Goal: Task Accomplishment & Management: Manage account settings

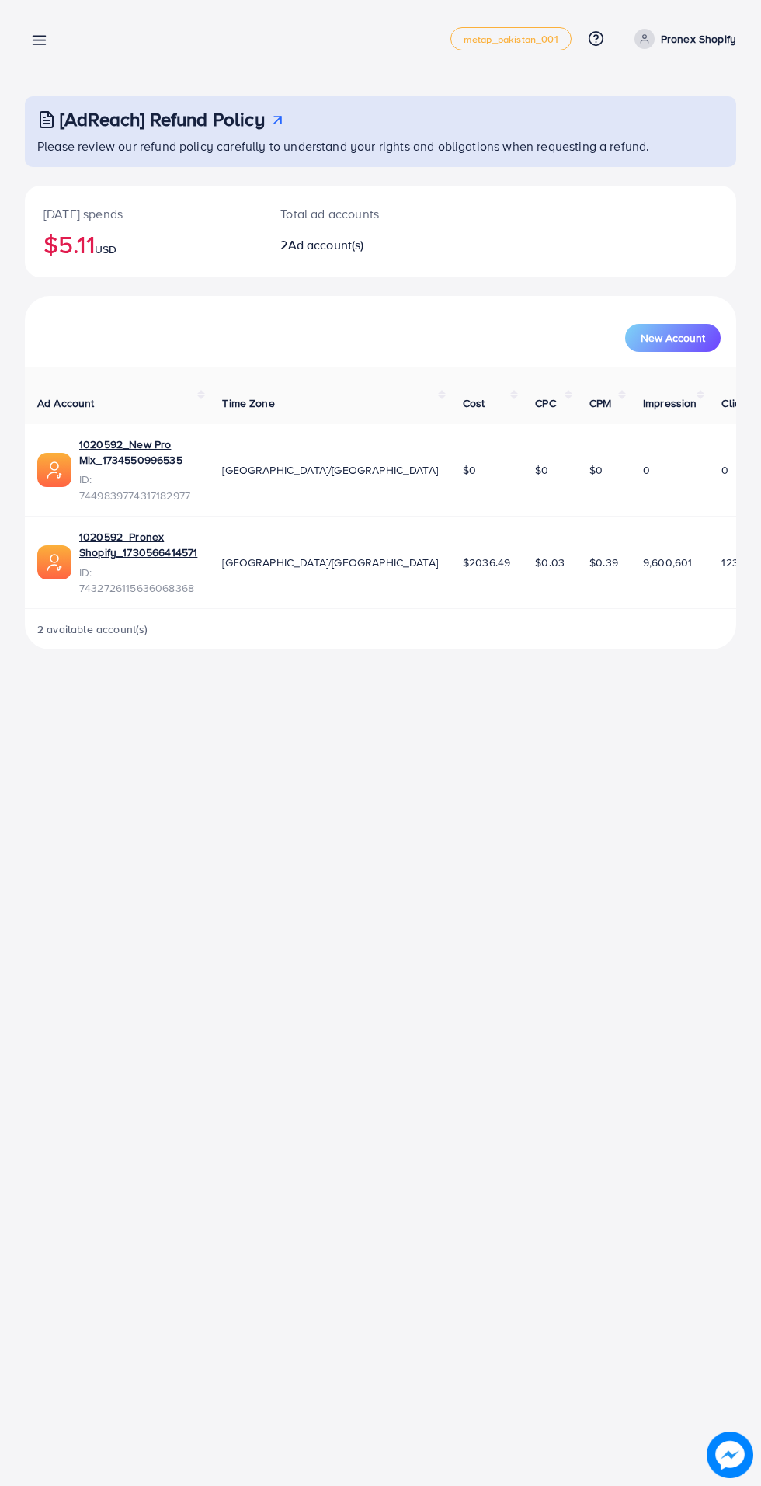
click at [71, 33] on div "Overview metap_pakistan_001 Help Center Contact Support Plans and Pricing Term …" at bounding box center [381, 39] width 712 height 44
click at [48, 72] on div "[AdReach] Refund Policy Please review our refund policy carefully to understand…" at bounding box center [380, 337] width 761 height 674
click at [71, 20] on div "Overview metap_pakistan_001 Help Center Contact Support Plans and Pricing Term …" at bounding box center [381, 39] width 712 height 44
click at [36, 39] on icon at bounding box center [39, 40] width 16 height 16
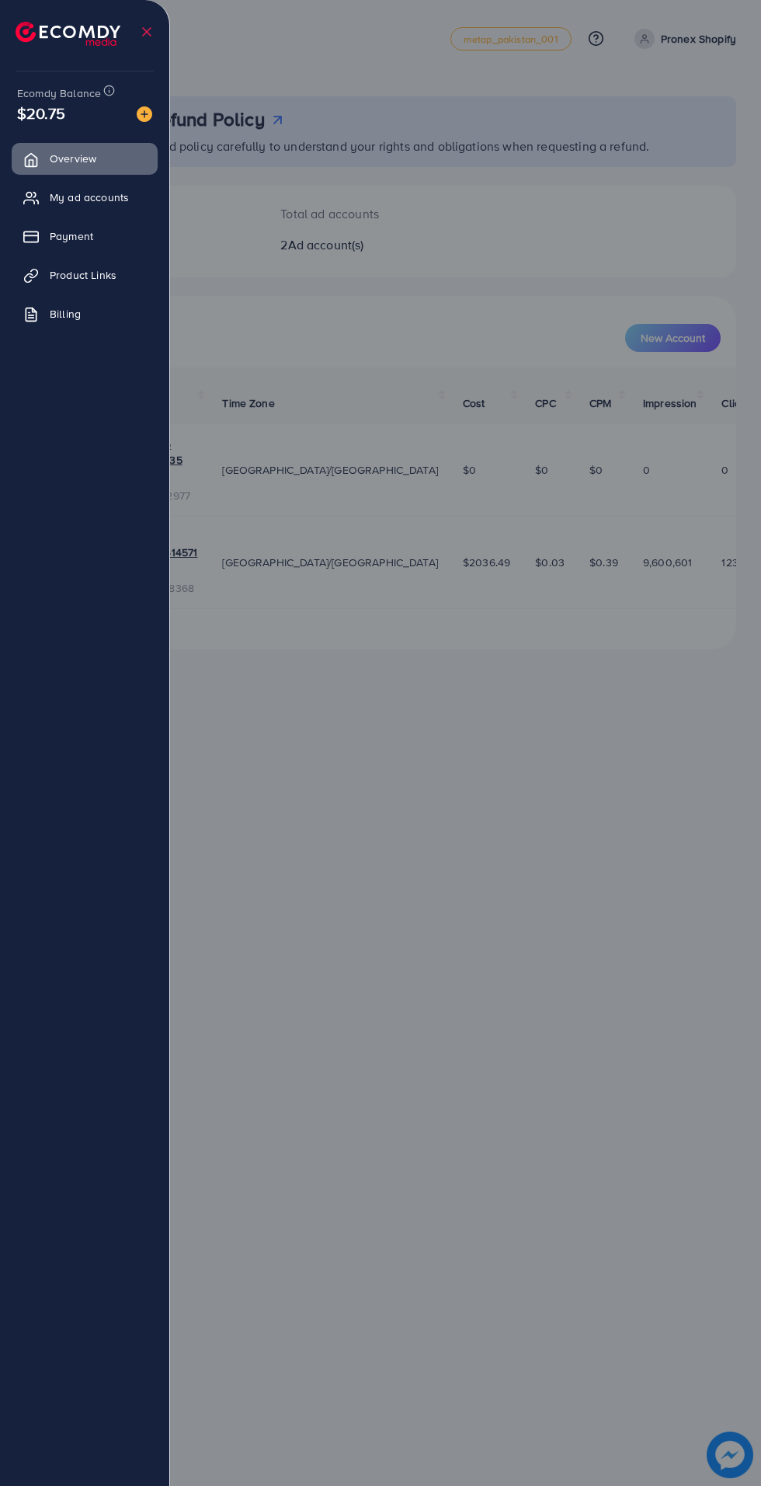
click at [121, 211] on link "My ad accounts" at bounding box center [85, 197] width 146 height 31
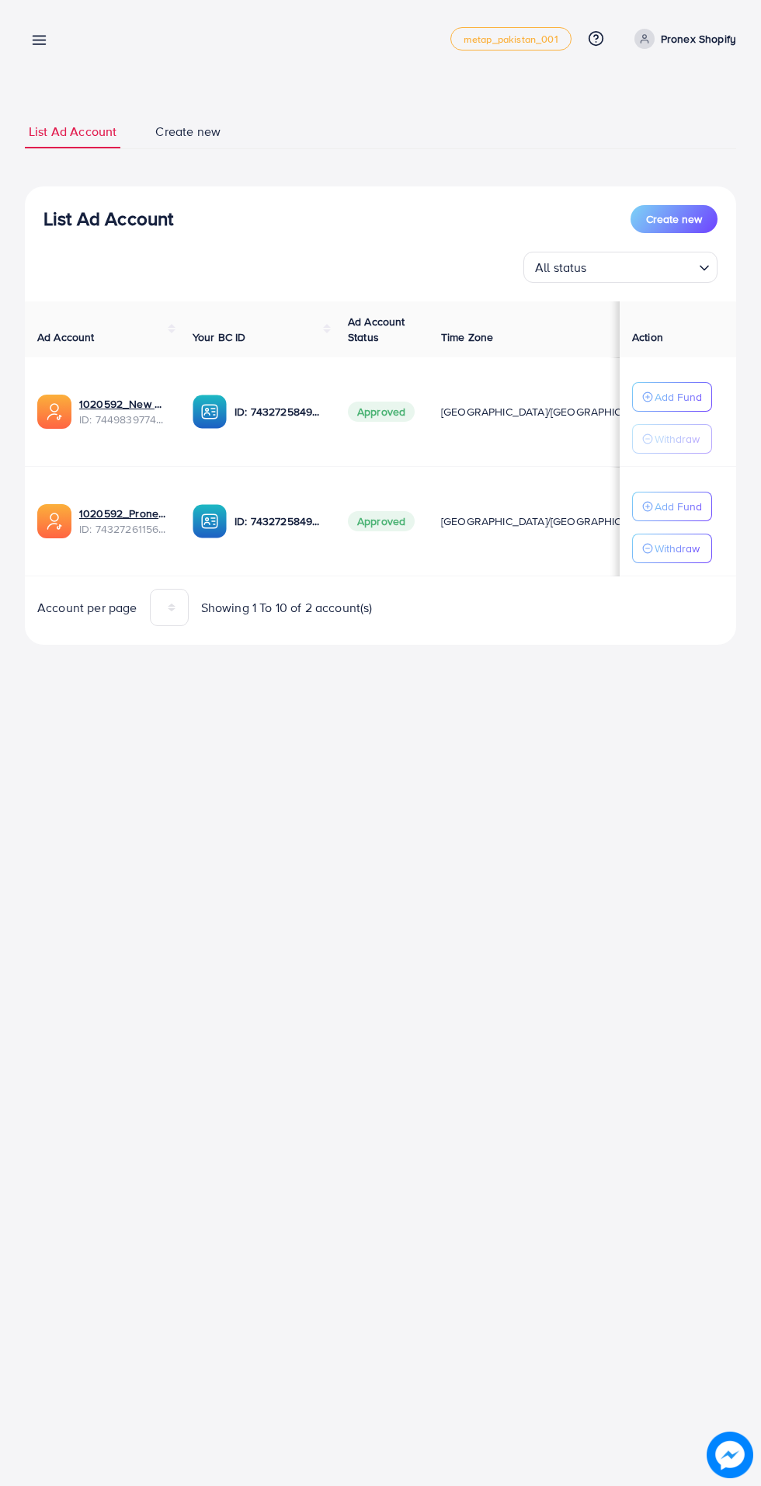
click at [36, 38] on icon at bounding box center [39, 40] width 16 height 16
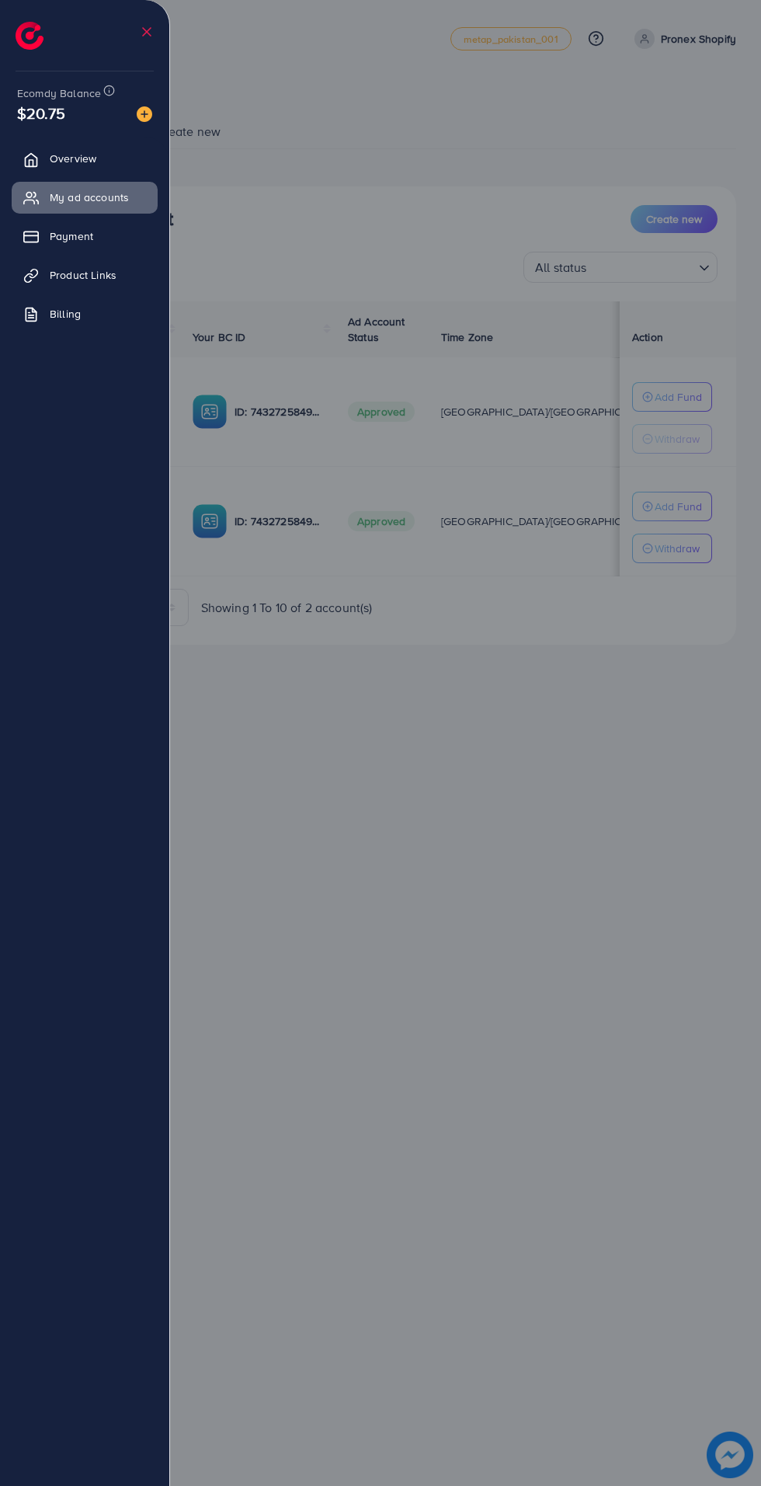
click at [507, 120] on div at bounding box center [380, 892] width 761 height 1784
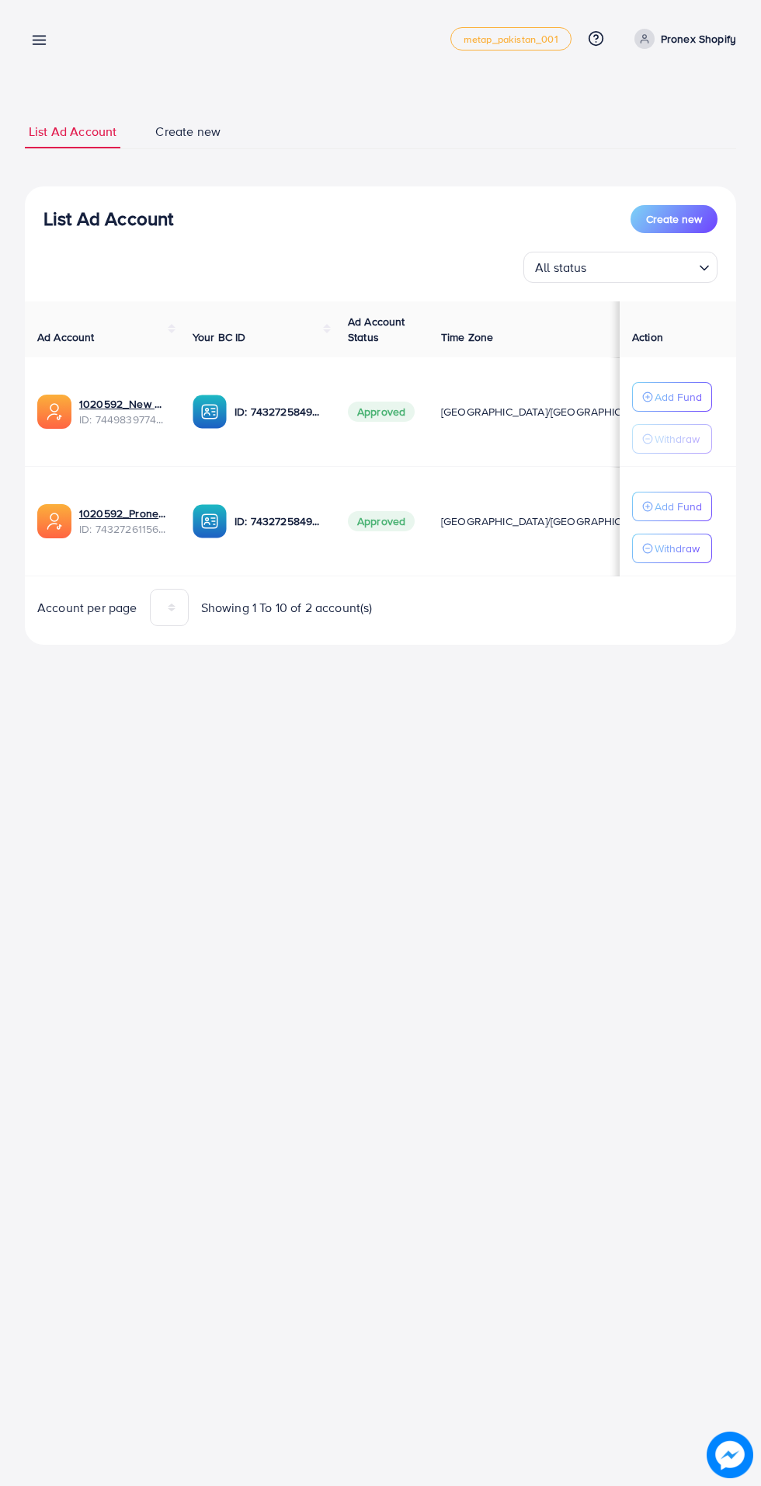
click at [685, 406] on p "Add Fund" at bounding box center [678, 397] width 47 height 19
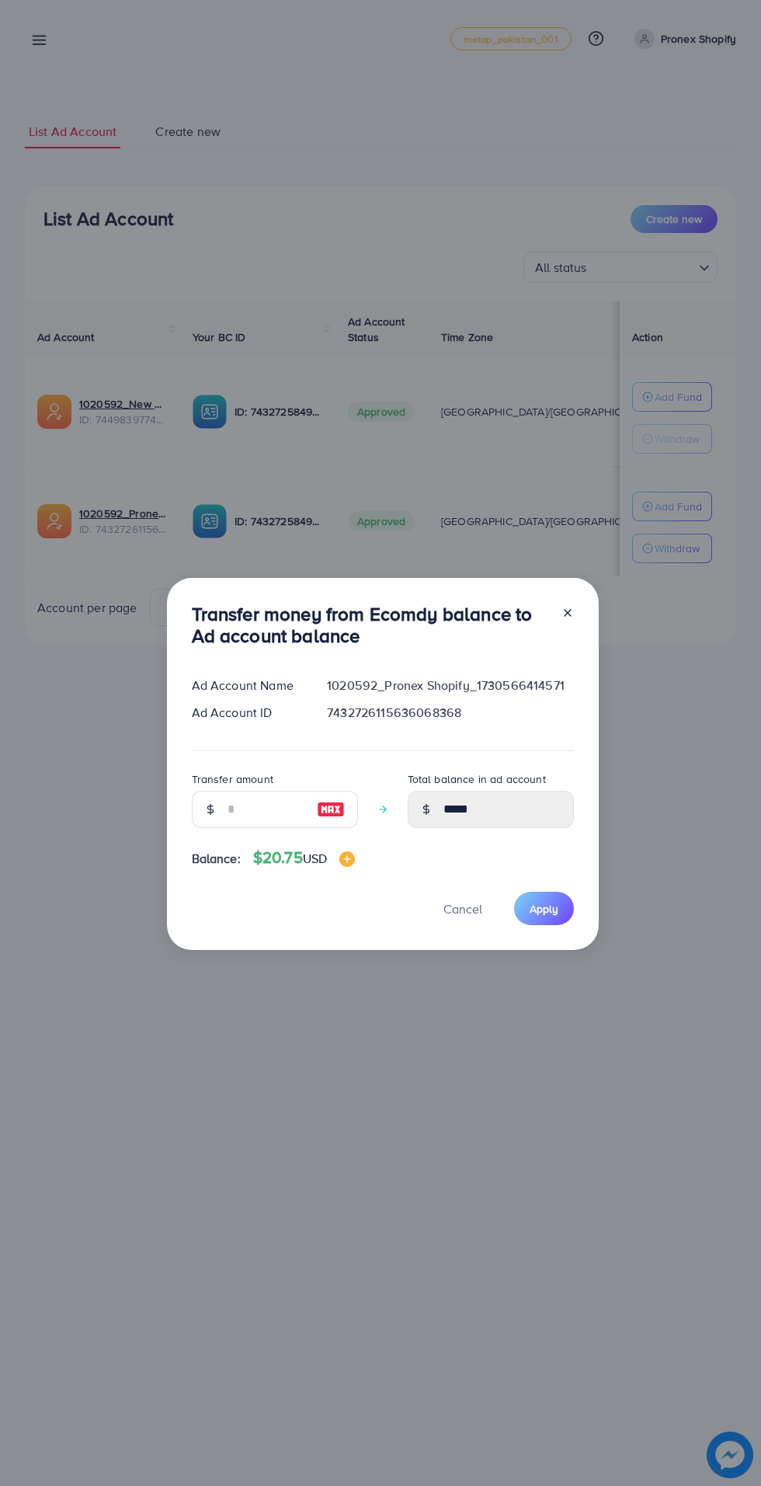
click at [337, 811] on img at bounding box center [331, 809] width 28 height 19
type input "**"
type input "*****"
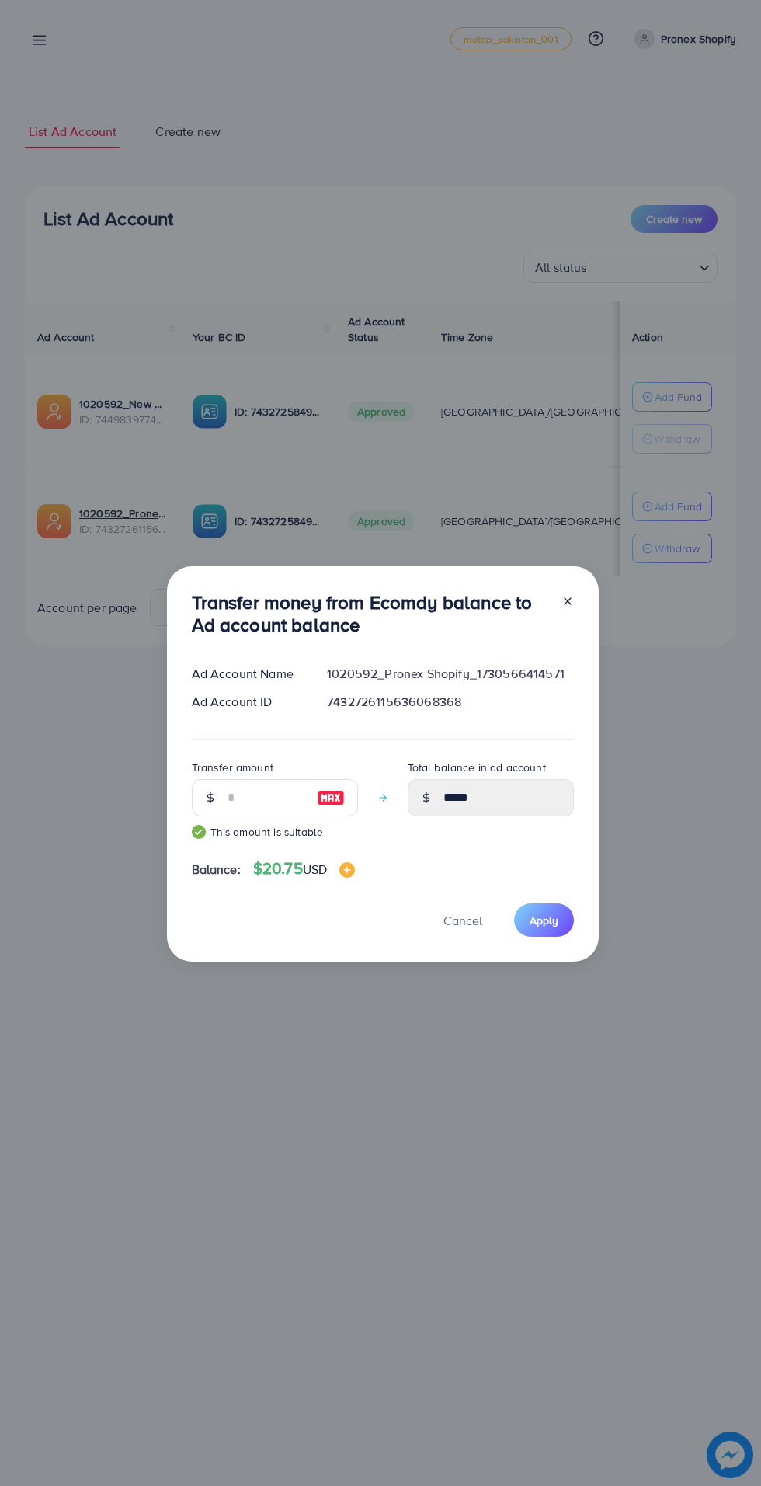
click at [317, 800] on img at bounding box center [331, 797] width 28 height 19
